Goal: Task Accomplishment & Management: Use online tool/utility

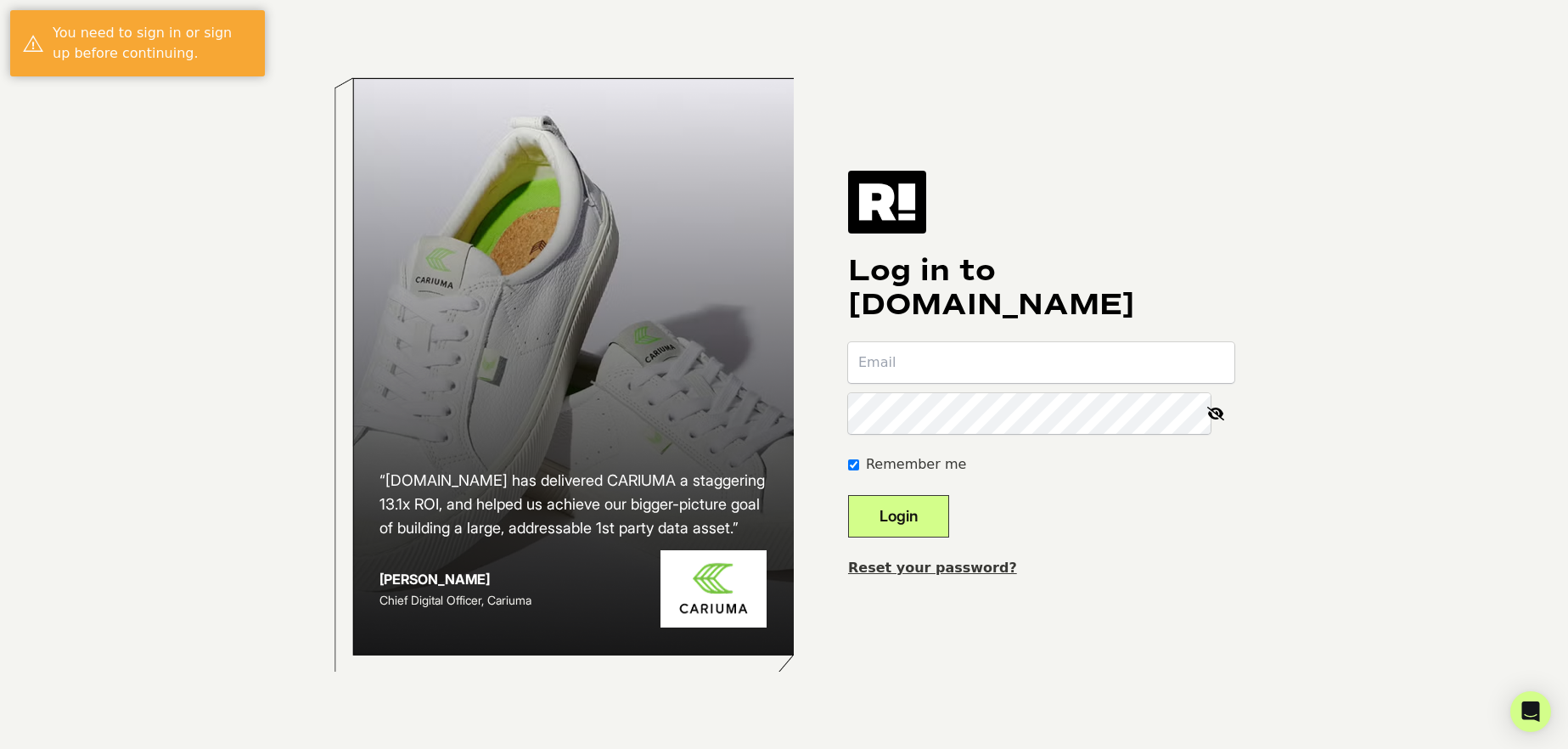
type input "samwilson@rodanandfields.com"
click at [942, 524] on button "Login" at bounding box center [898, 517] width 101 height 42
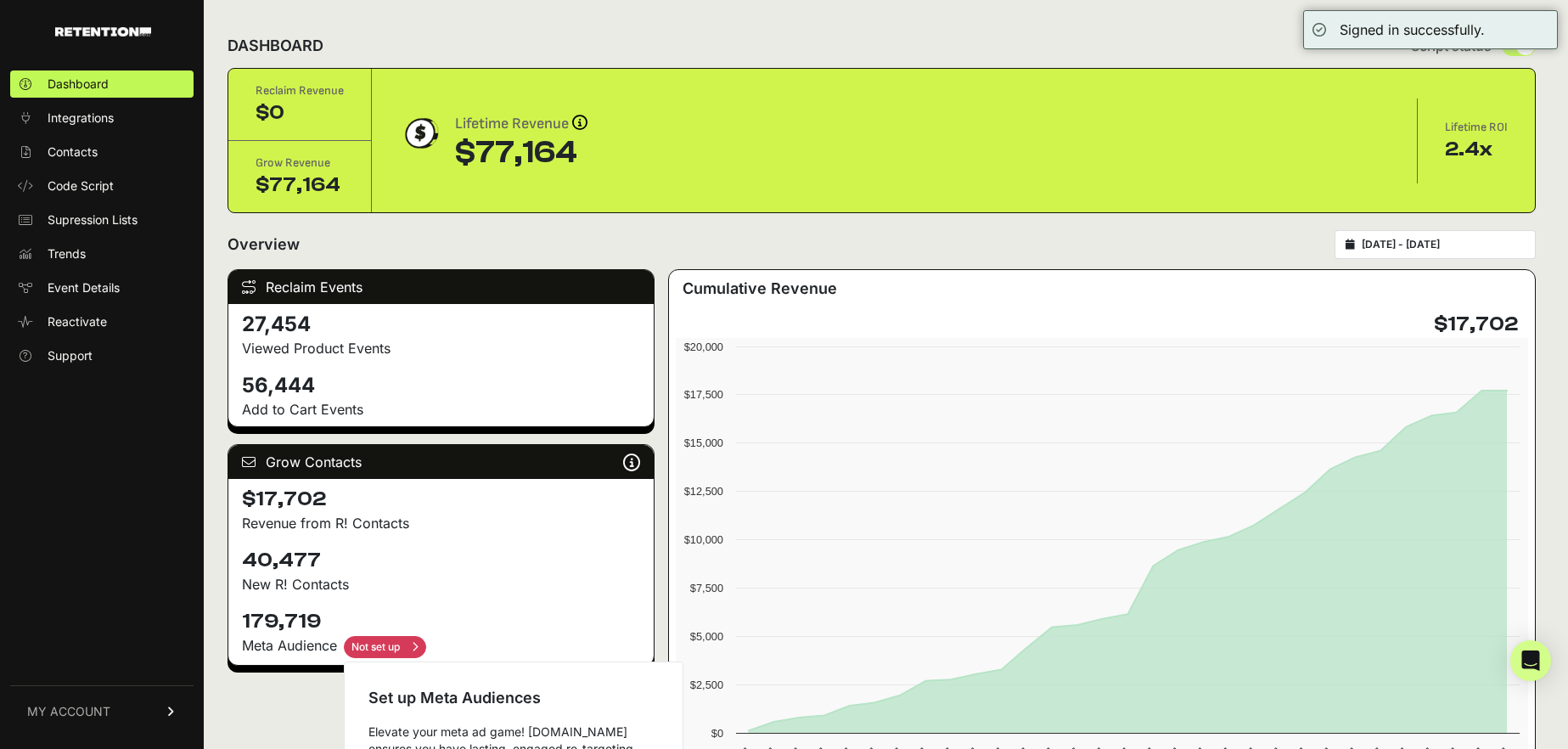
click at [371, 650] on input "checkbox" at bounding box center [385, 647] width 83 height 22
checkbox input "true"
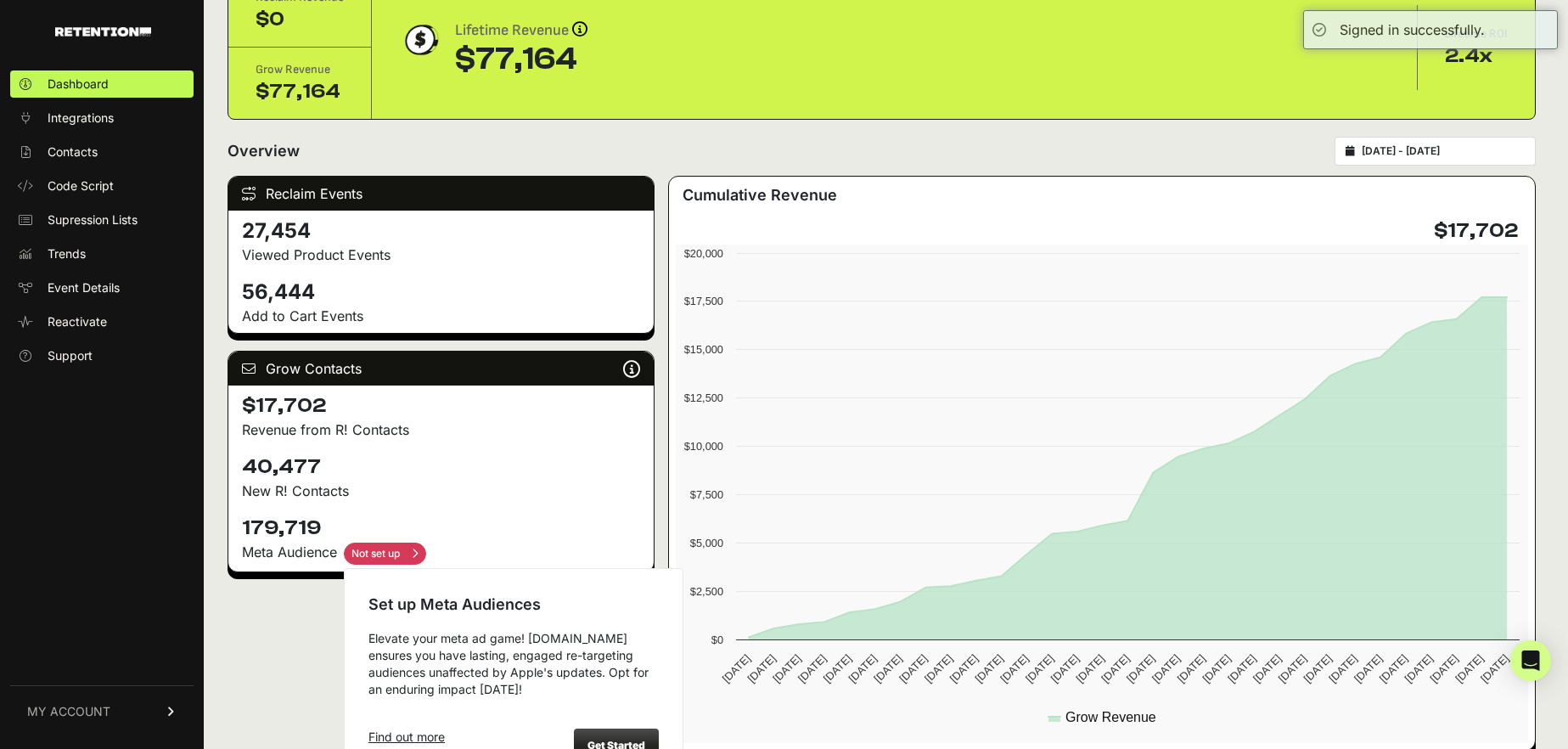
scroll to position [176, 0]
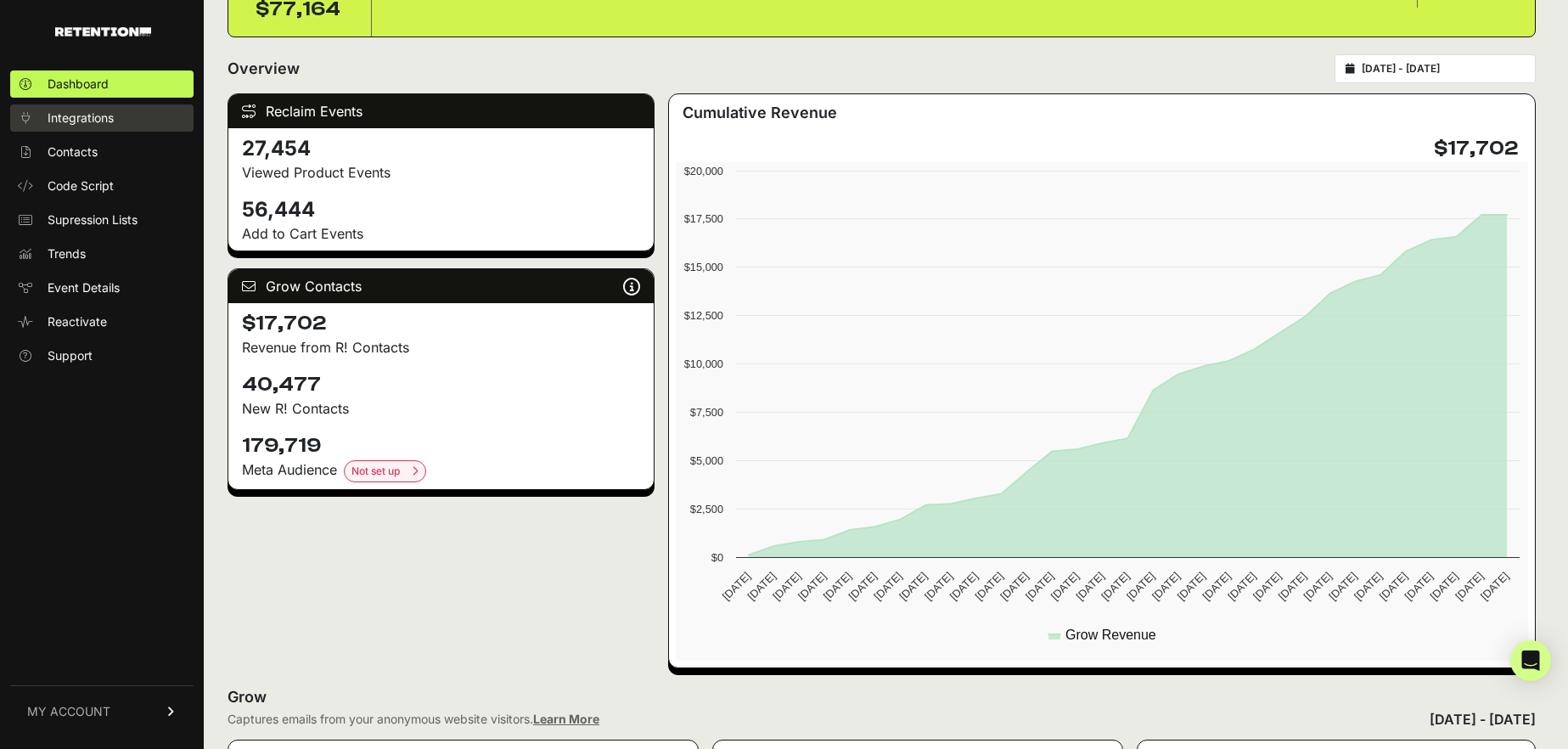
click at [96, 114] on span "Integrations" at bounding box center [80, 117] width 66 height 17
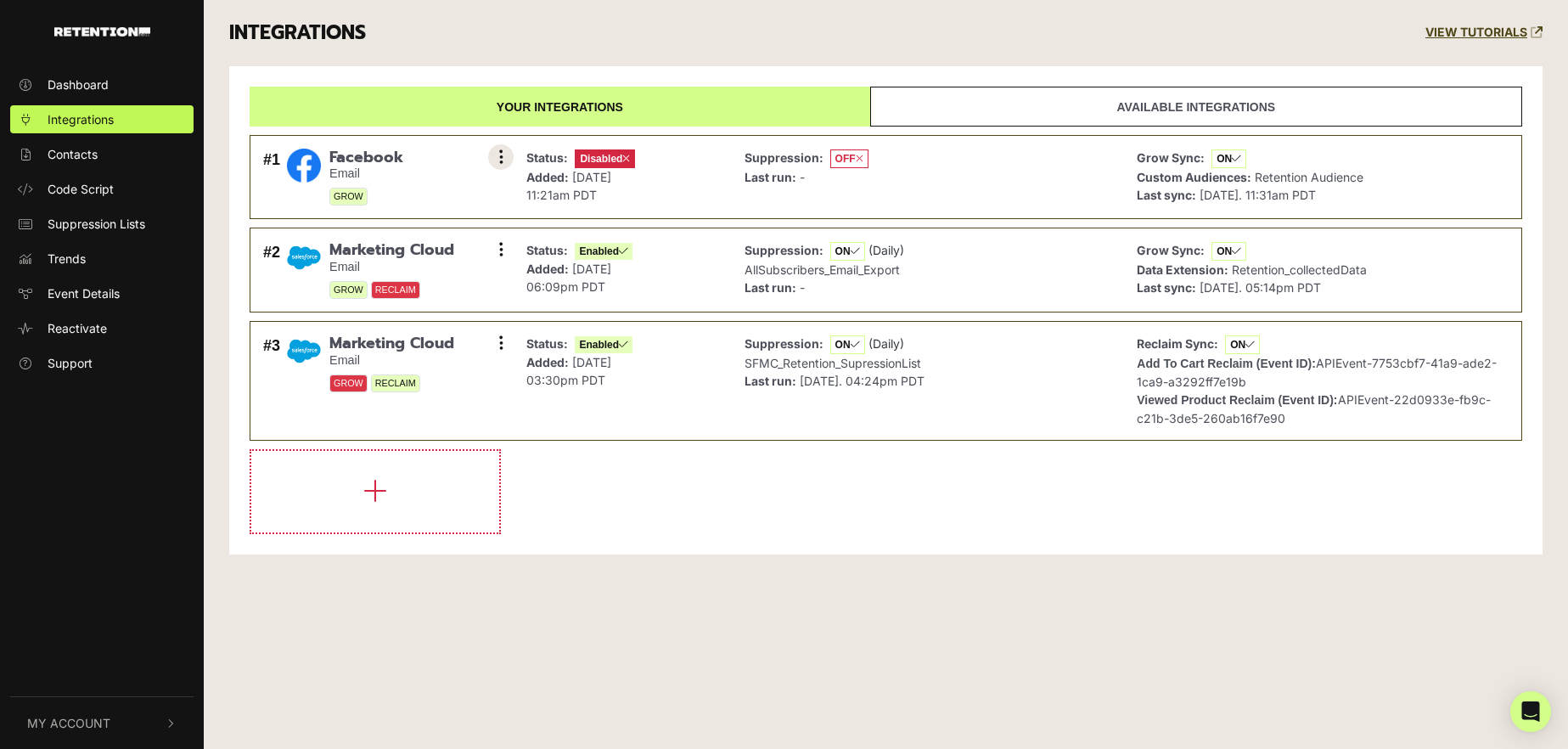
click at [507, 158] on button at bounding box center [501, 157] width 26 height 26
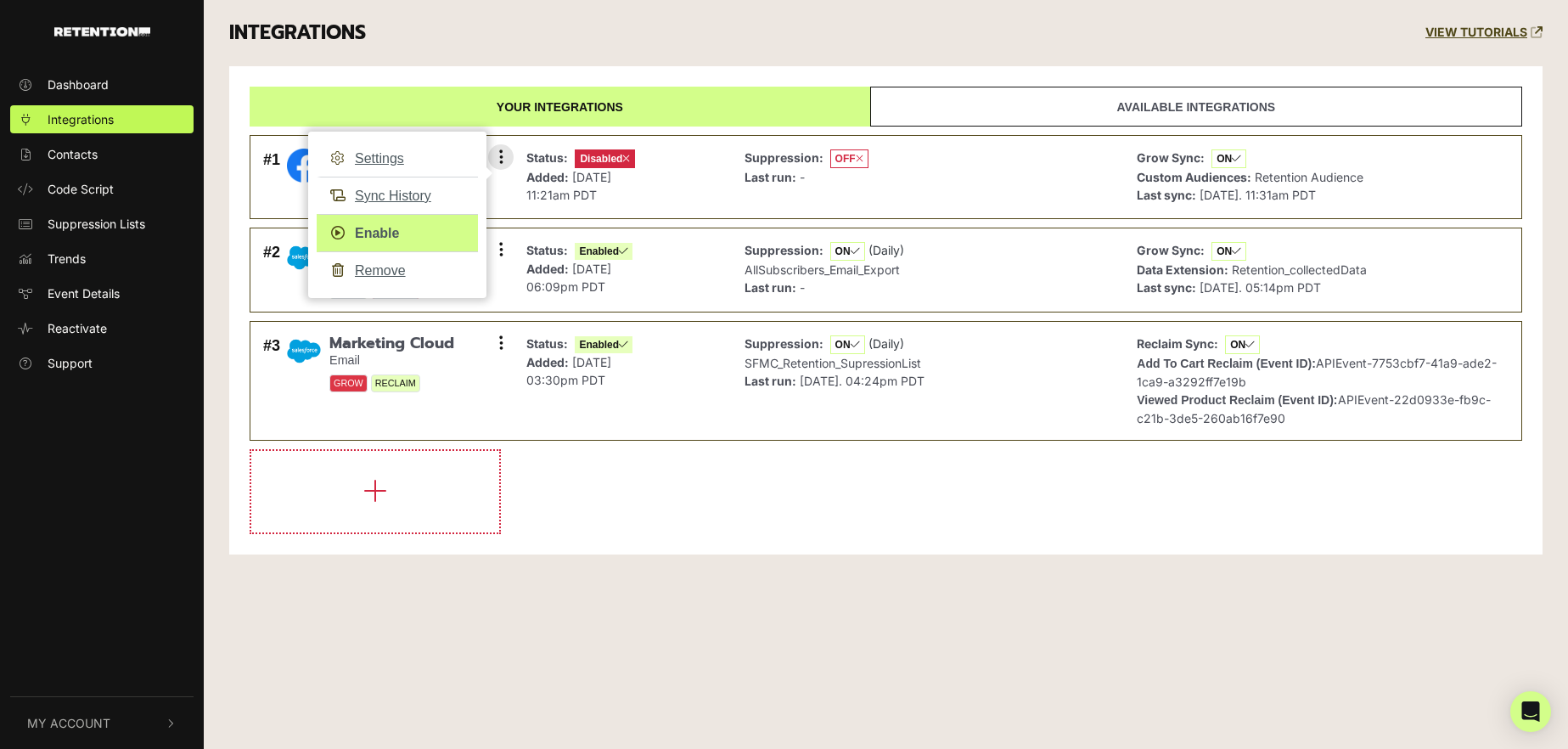
click at [402, 232] on link "Enable" at bounding box center [397, 232] width 161 height 38
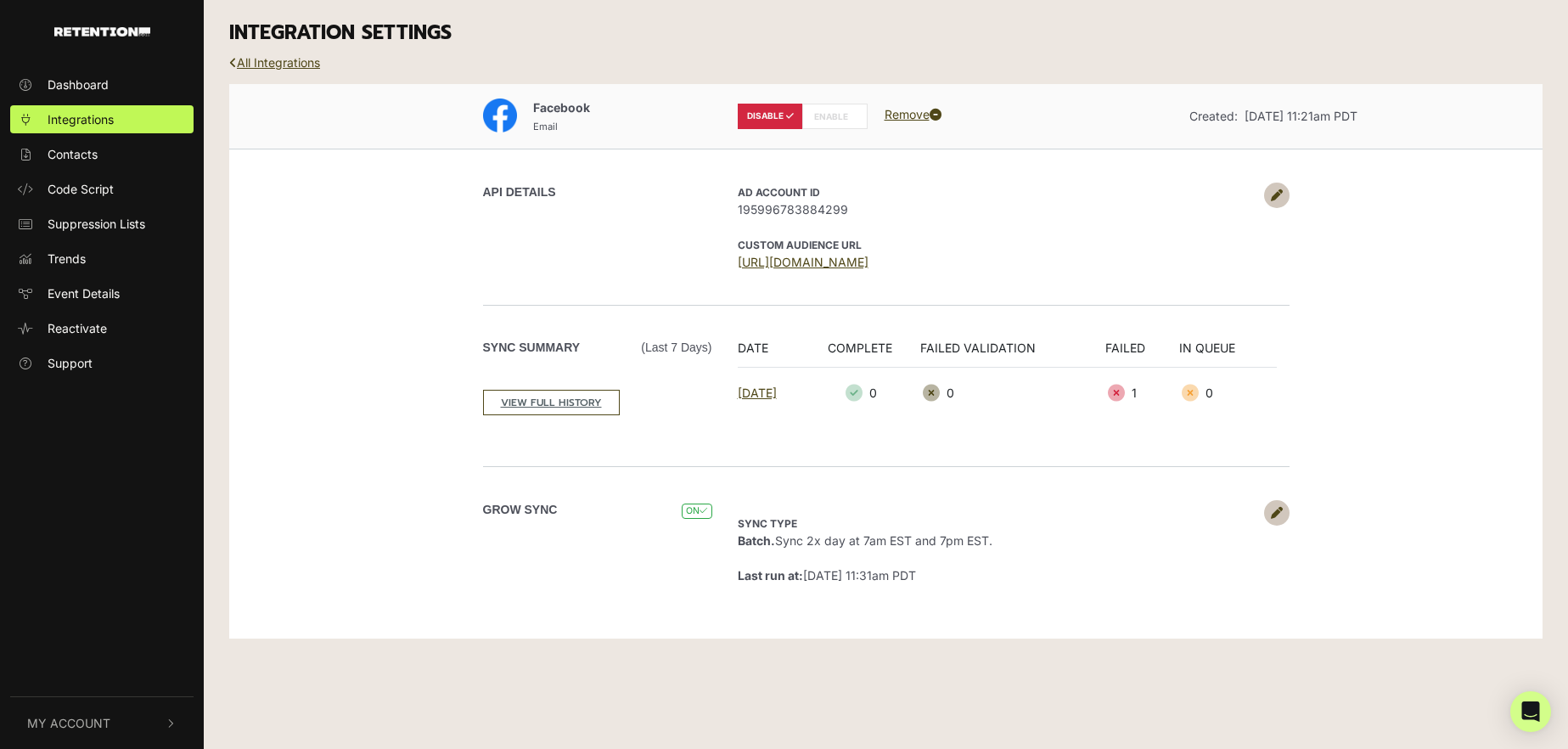
click at [842, 106] on label "ENABLE" at bounding box center [835, 116] width 65 height 26
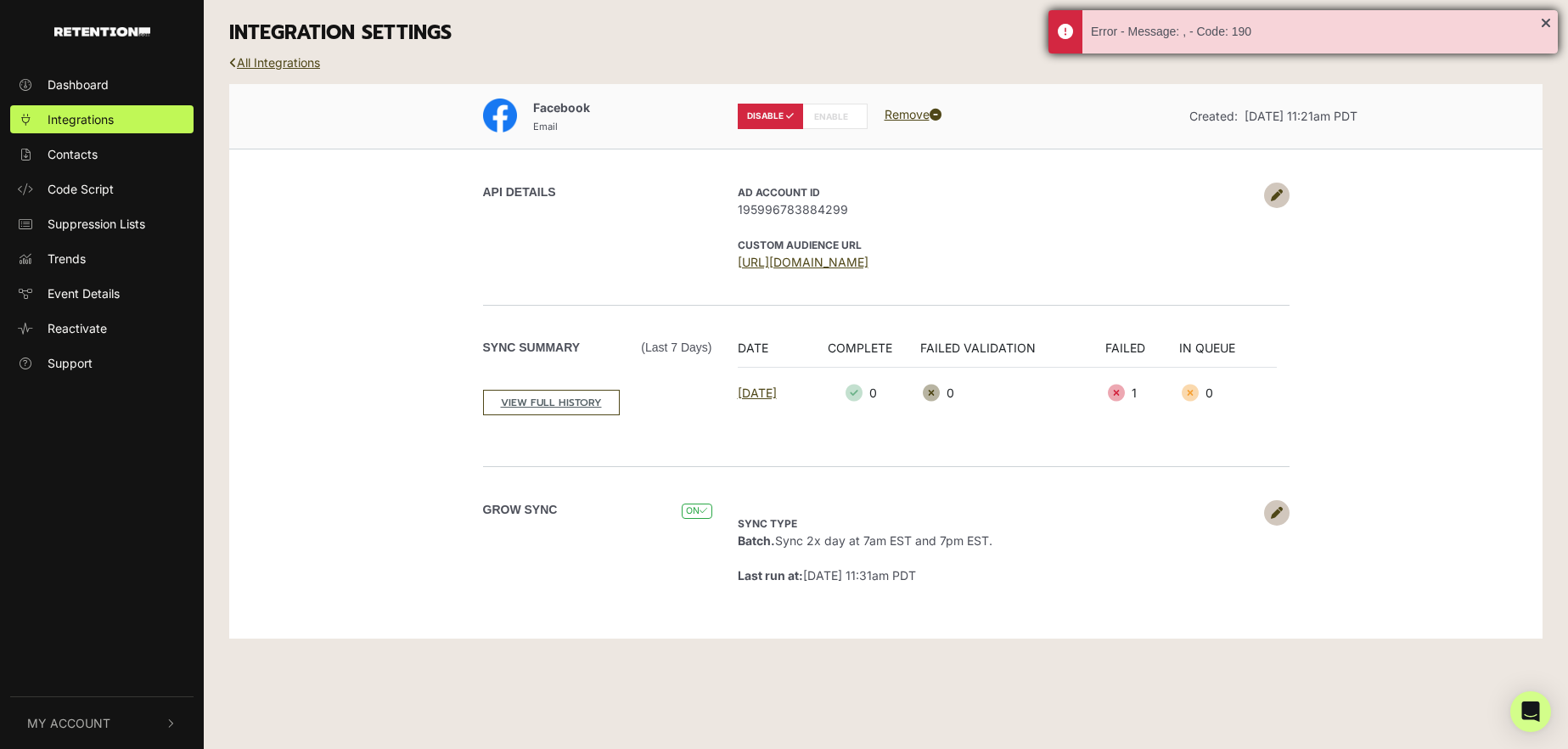
click at [1221, 36] on div "Error - Message: , - Code: 190" at bounding box center [1315, 32] width 450 height 18
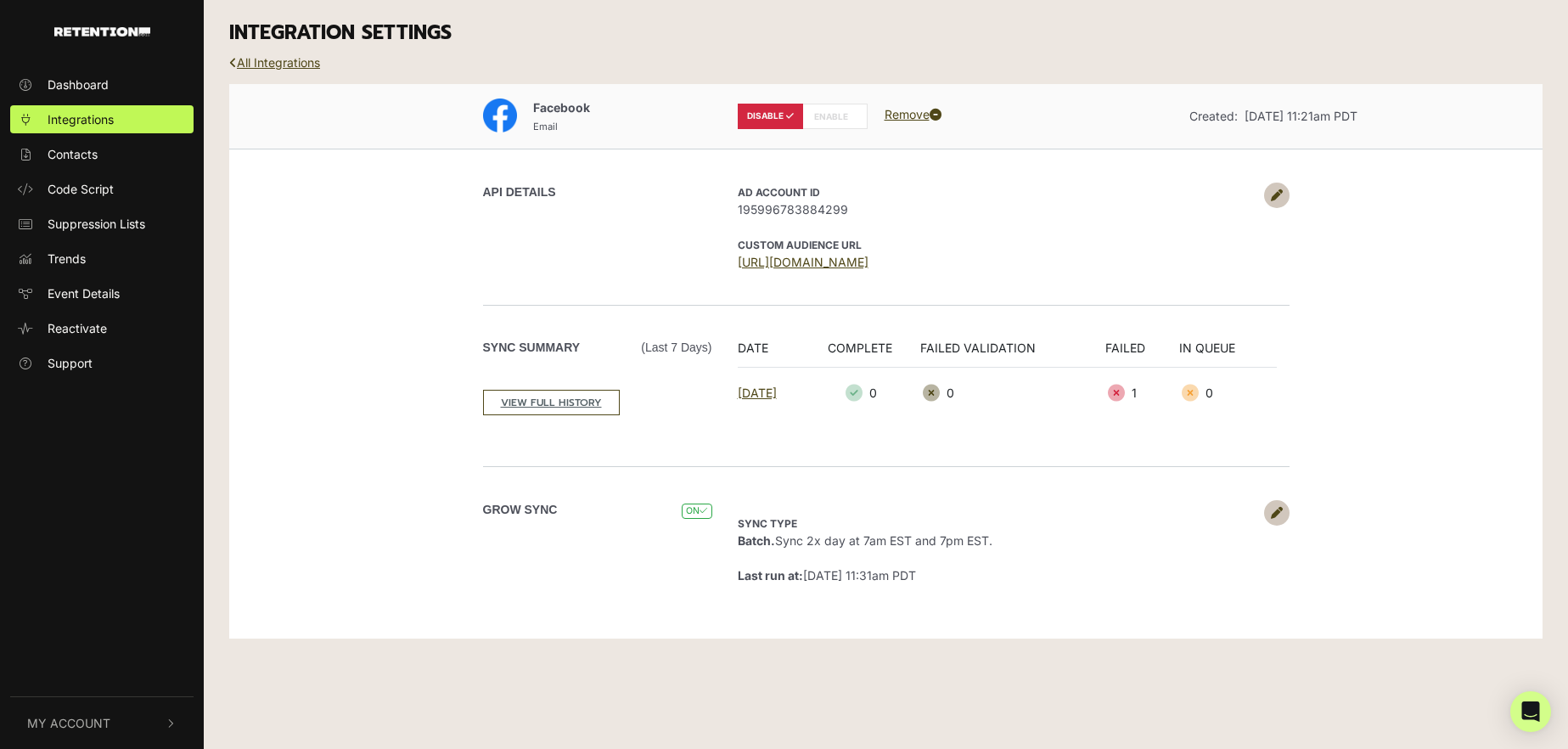
click at [1275, 197] on icon at bounding box center [1277, 195] width 12 height 12
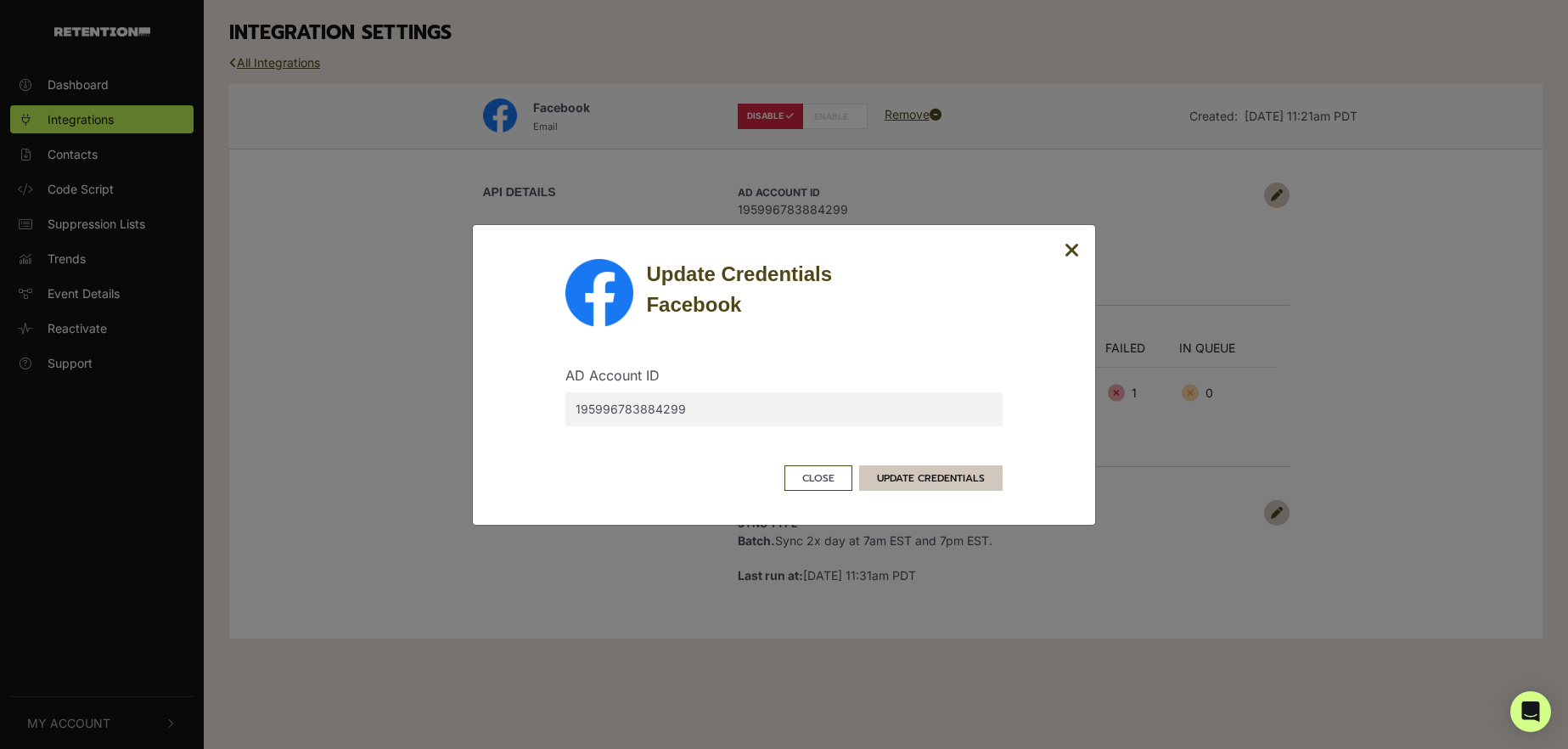
click at [972, 476] on button "UPDATE CREDENTIALS" at bounding box center [931, 478] width 143 height 26
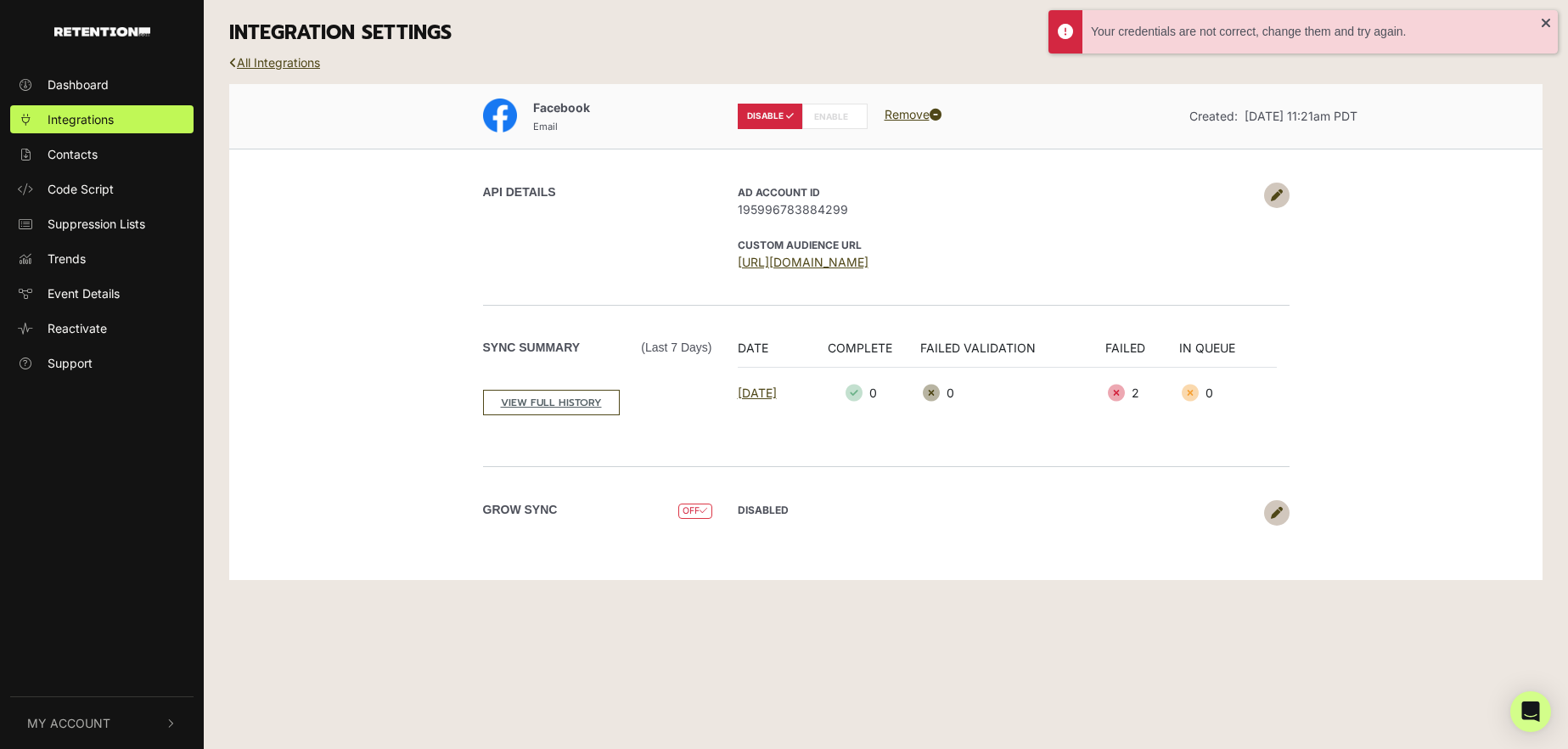
click at [832, 114] on label "ENABLE" at bounding box center [835, 116] width 65 height 26
radio input "false"
radio input "true"
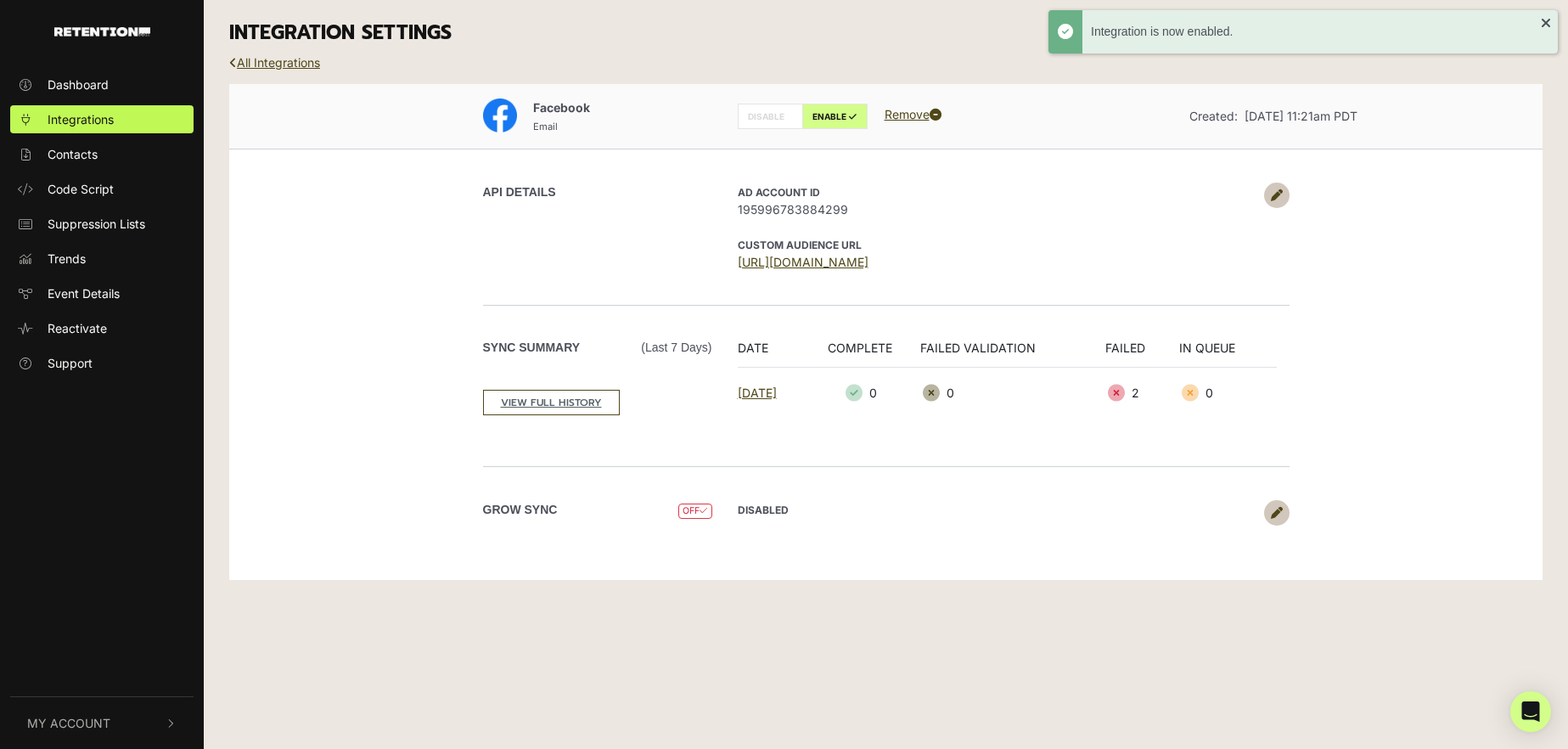
click at [964, 190] on p "AD Account ID 195996783884299" at bounding box center [997, 200] width 518 height 36
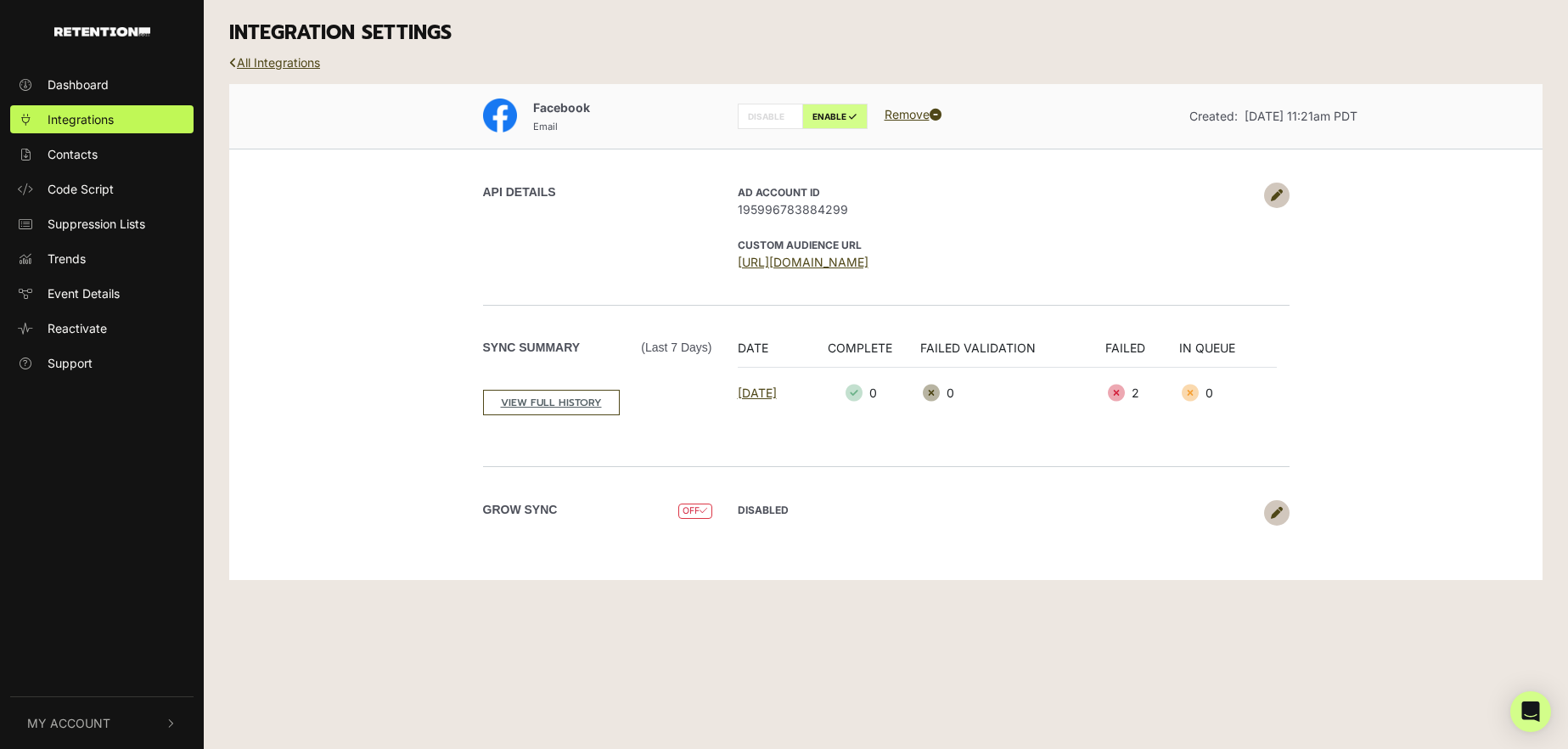
click at [1283, 522] on link at bounding box center [1277, 512] width 26 height 26
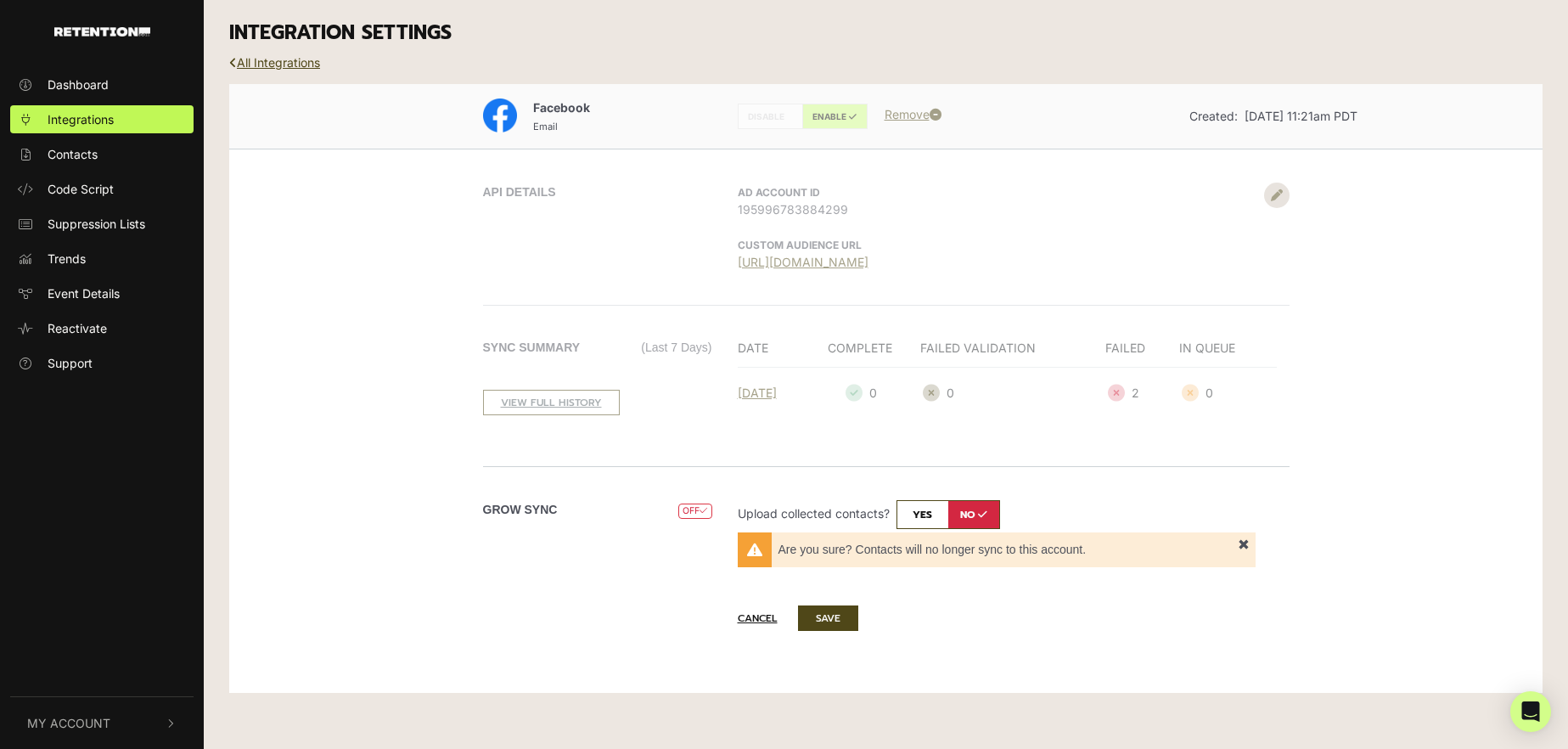
click at [926, 516] on input "checkbox" at bounding box center [949, 514] width 104 height 29
checkbox input "true"
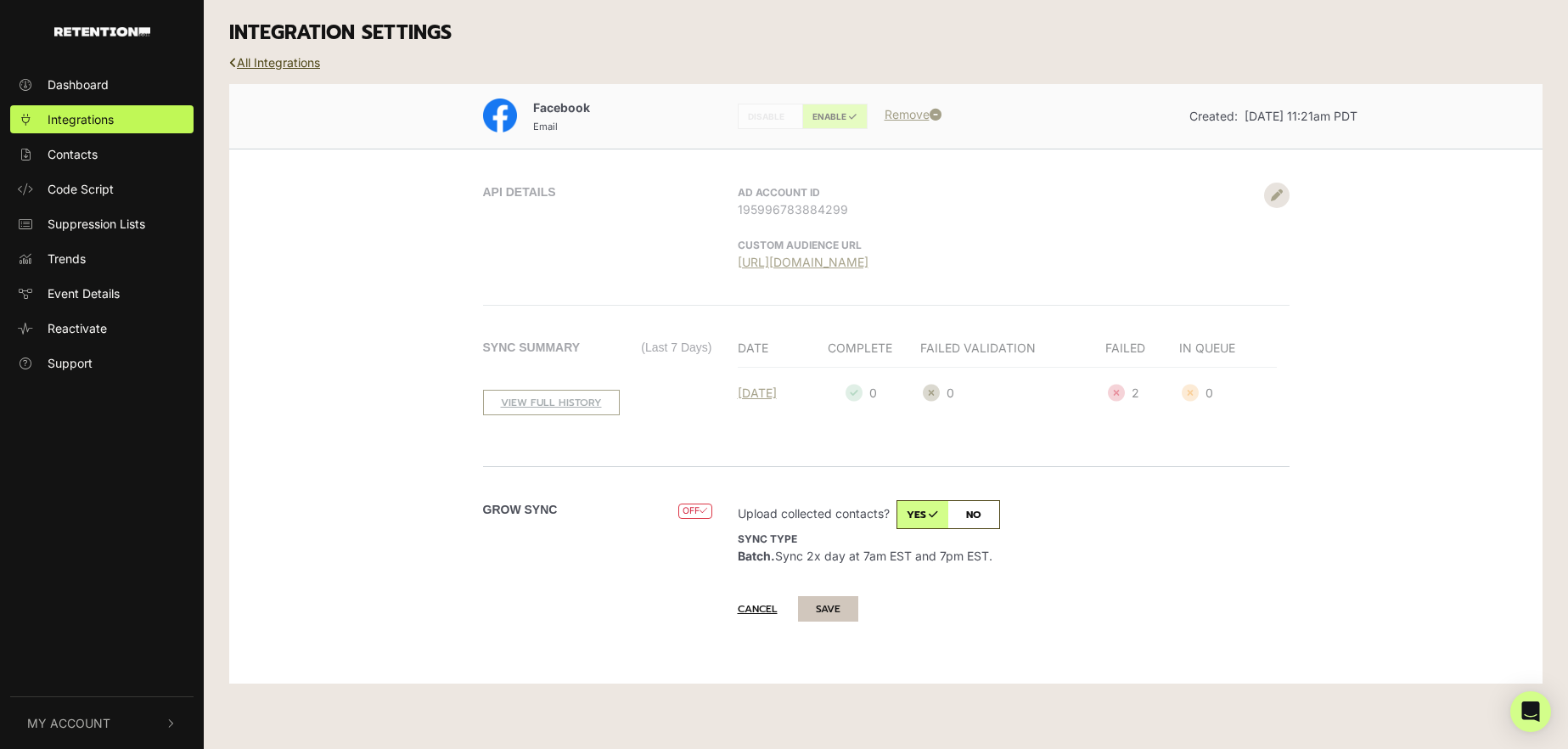
click at [830, 598] on button "SAVE" at bounding box center [828, 608] width 61 height 26
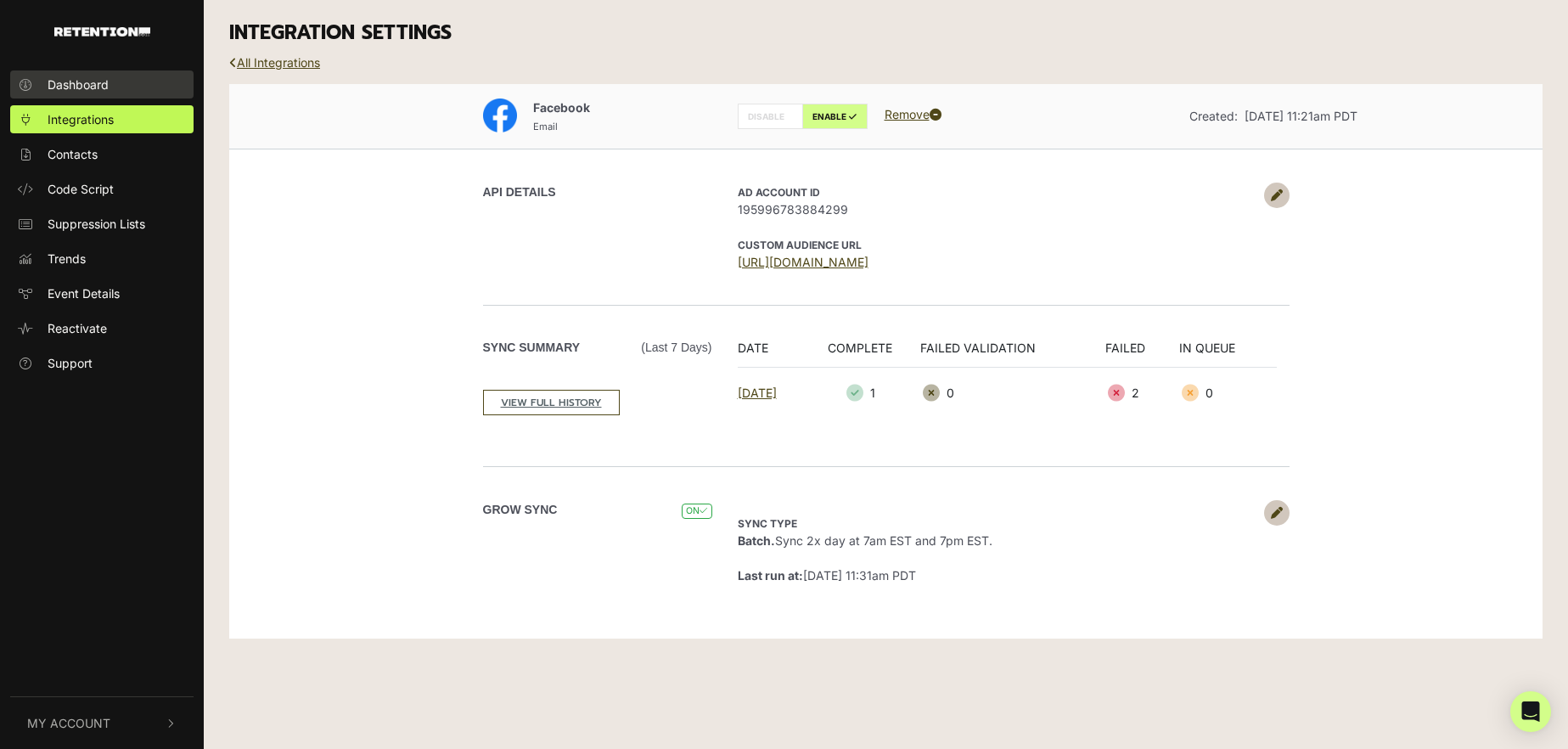
click at [80, 84] on span "Dashboard" at bounding box center [77, 84] width 61 height 18
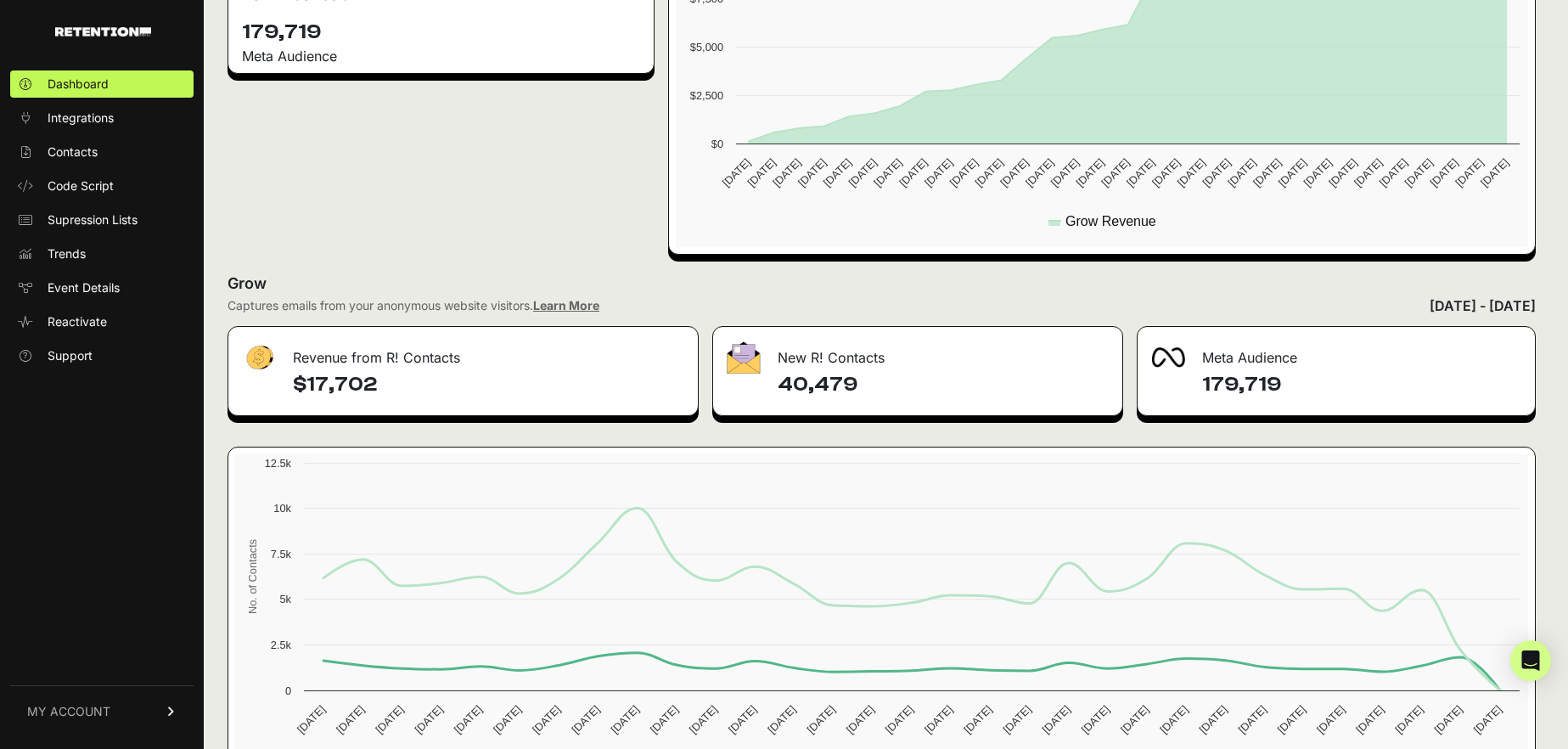
scroll to position [666, 0]
